Goal: Check status: Check status

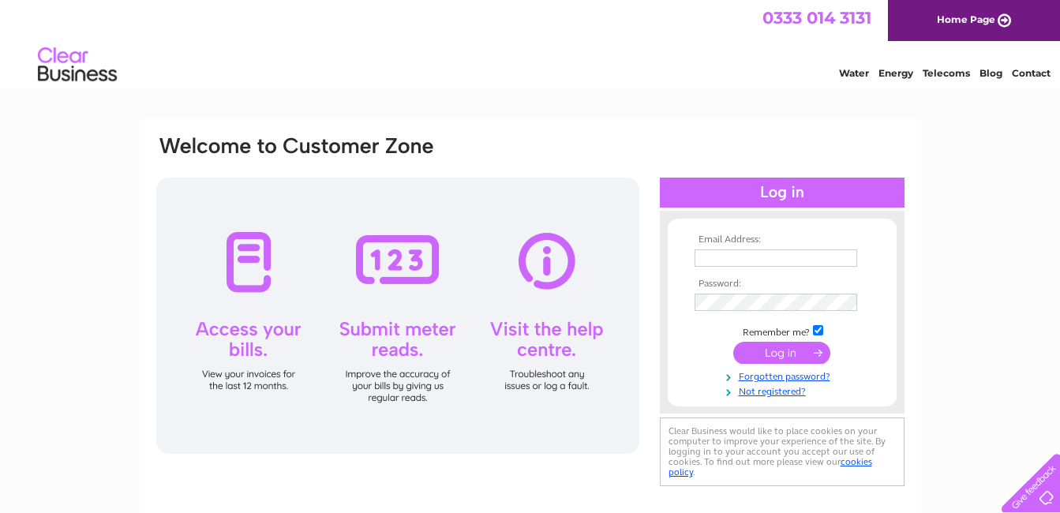
type input "[EMAIL_ADDRESS][DOMAIN_NAME]"
click at [259, 246] on div at bounding box center [397, 316] width 483 height 276
click at [776, 354] on input "submit" at bounding box center [782, 353] width 97 height 22
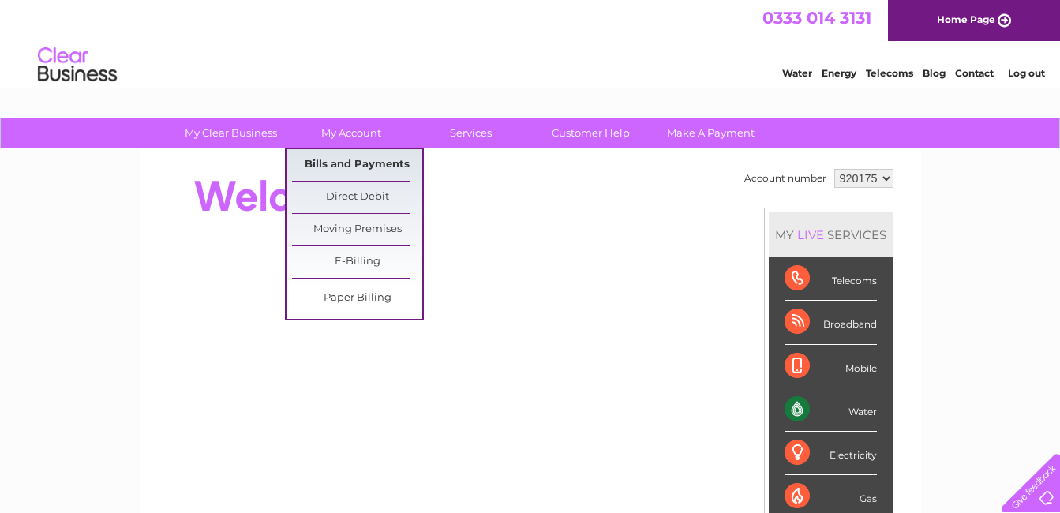
click at [364, 163] on link "Bills and Payments" at bounding box center [357, 165] width 130 height 32
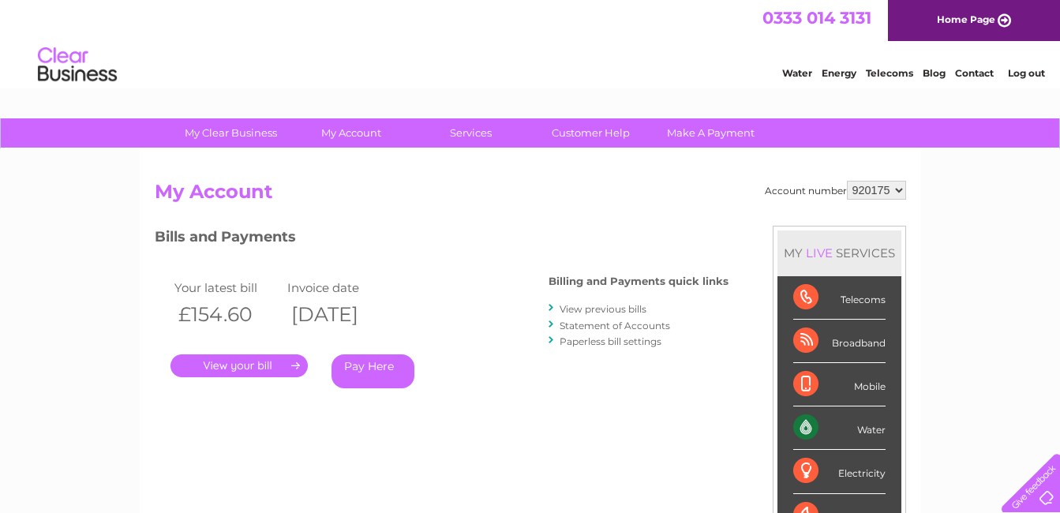
click at [602, 310] on link "View previous bills" at bounding box center [603, 309] width 87 height 12
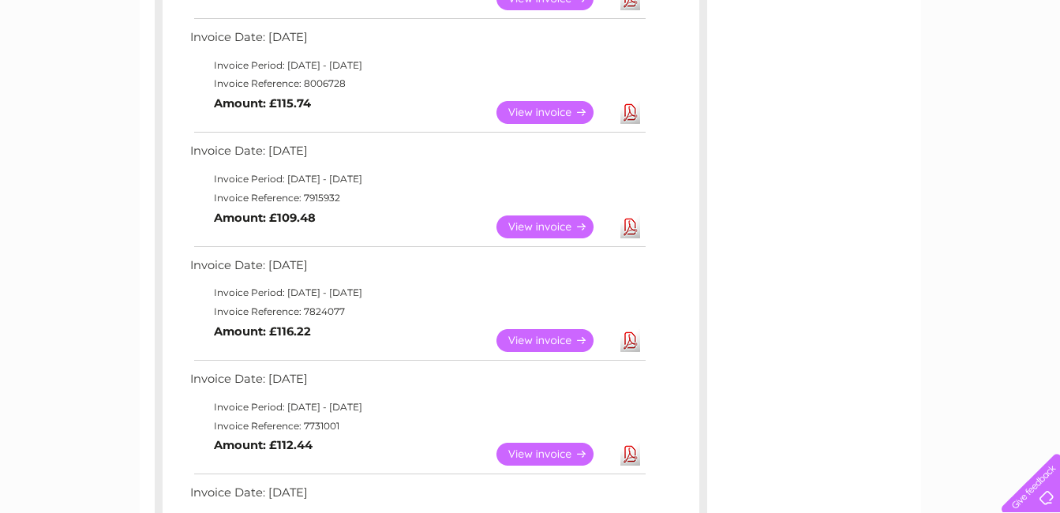
scroll to position [237, 0]
